Goal: Go to known website: Access a specific website the user already knows

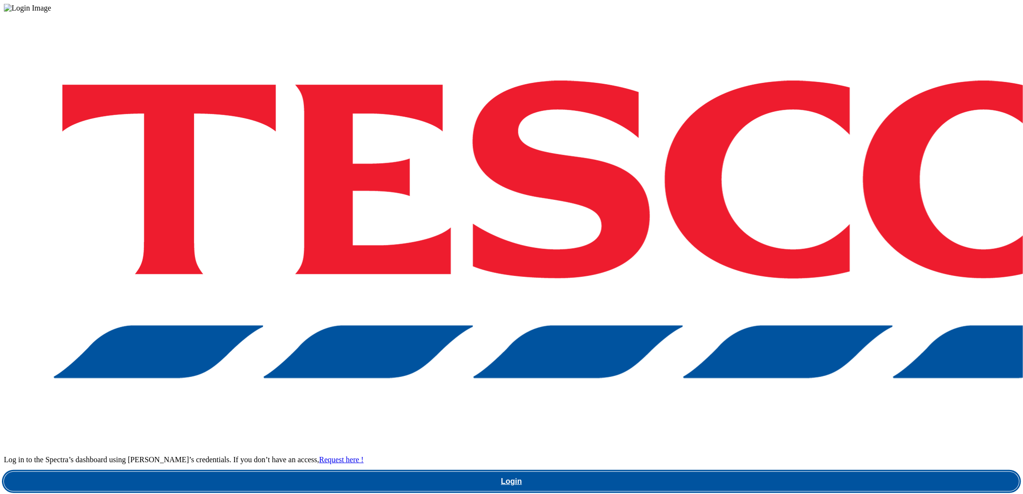
click at [779, 472] on link "Login" at bounding box center [511, 481] width 1015 height 19
